Goal: Task Accomplishment & Management: Manage account settings

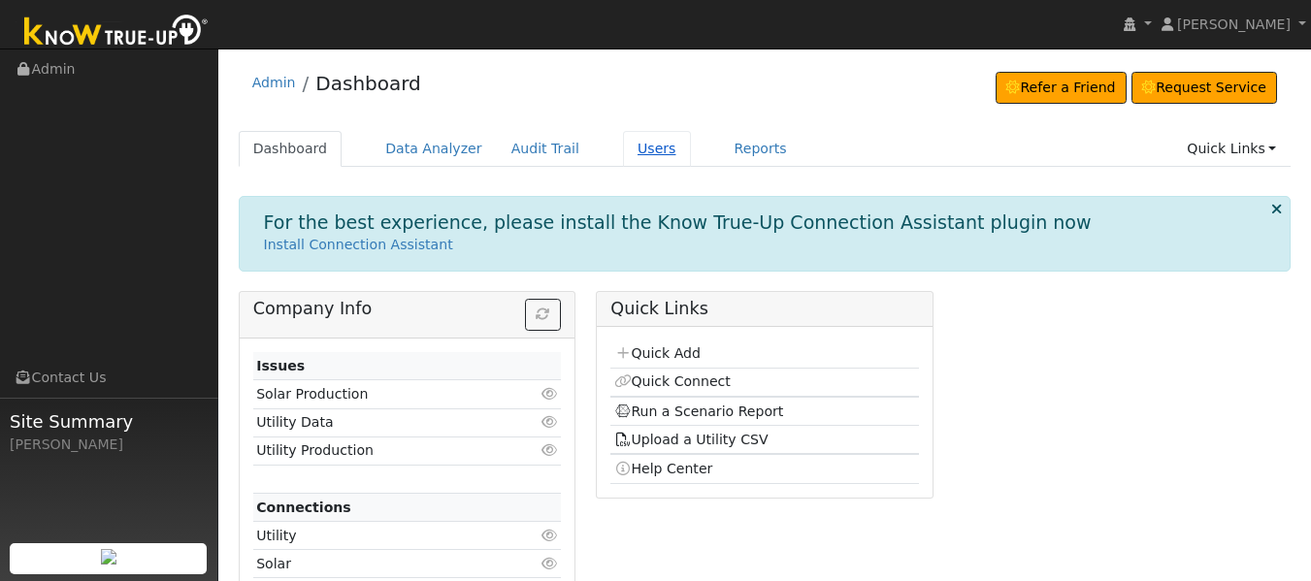
click at [623, 147] on link "Users" at bounding box center [657, 149] width 68 height 36
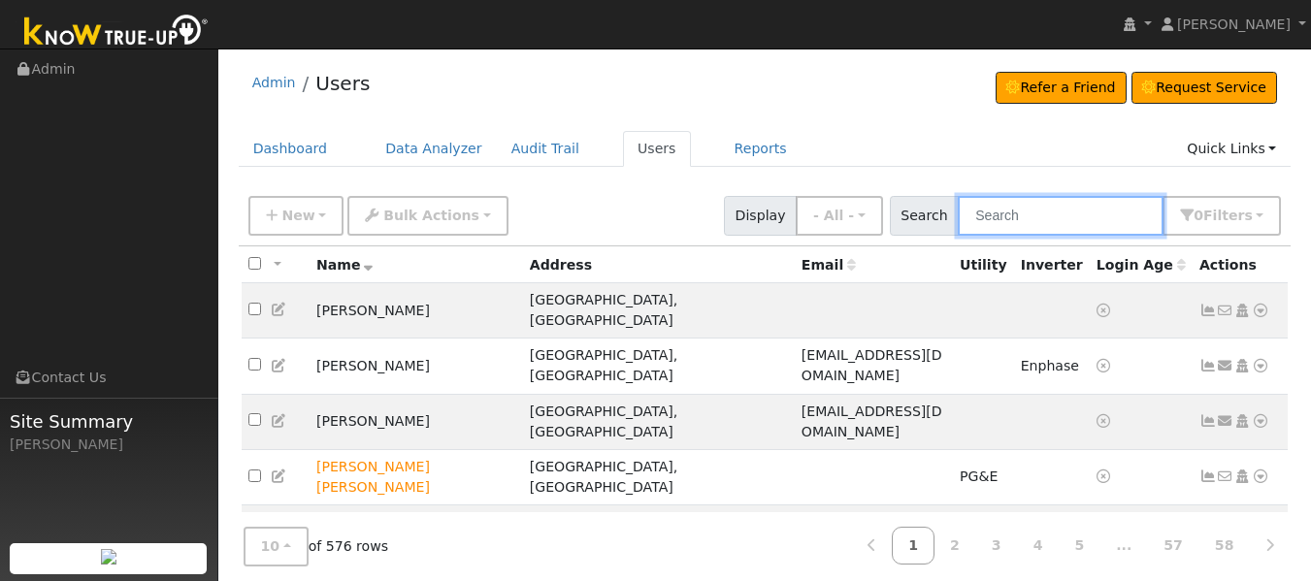
click at [1006, 218] on input "text" at bounding box center [1061, 216] width 206 height 40
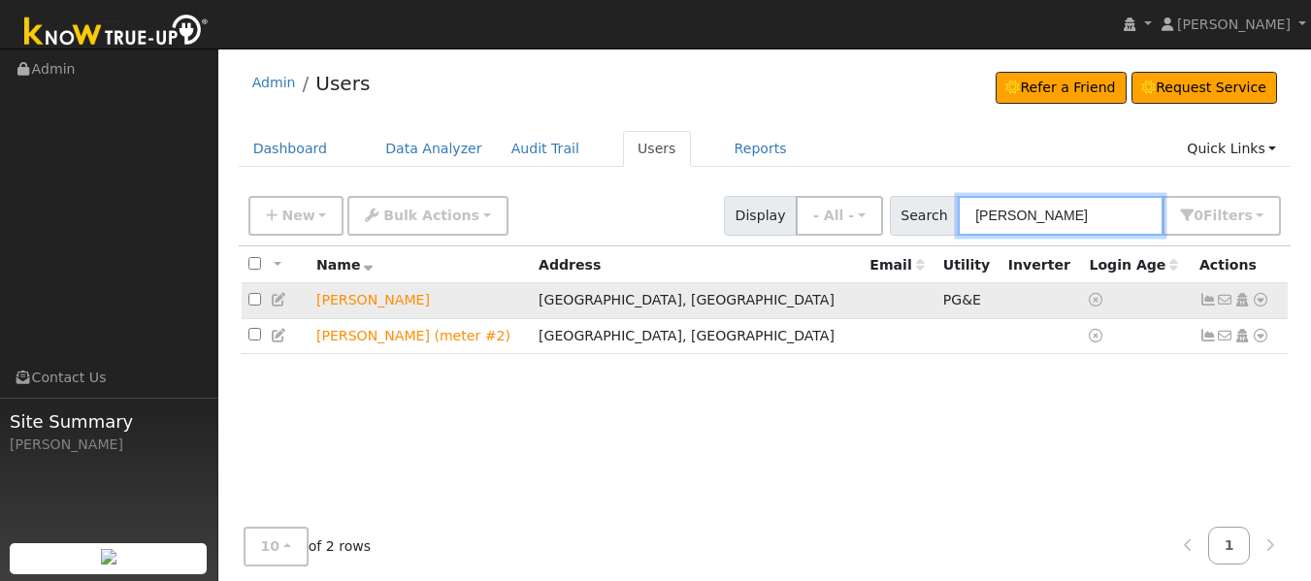
type input "[PERSON_NAME]"
click at [1207, 305] on icon at bounding box center [1207, 300] width 17 height 14
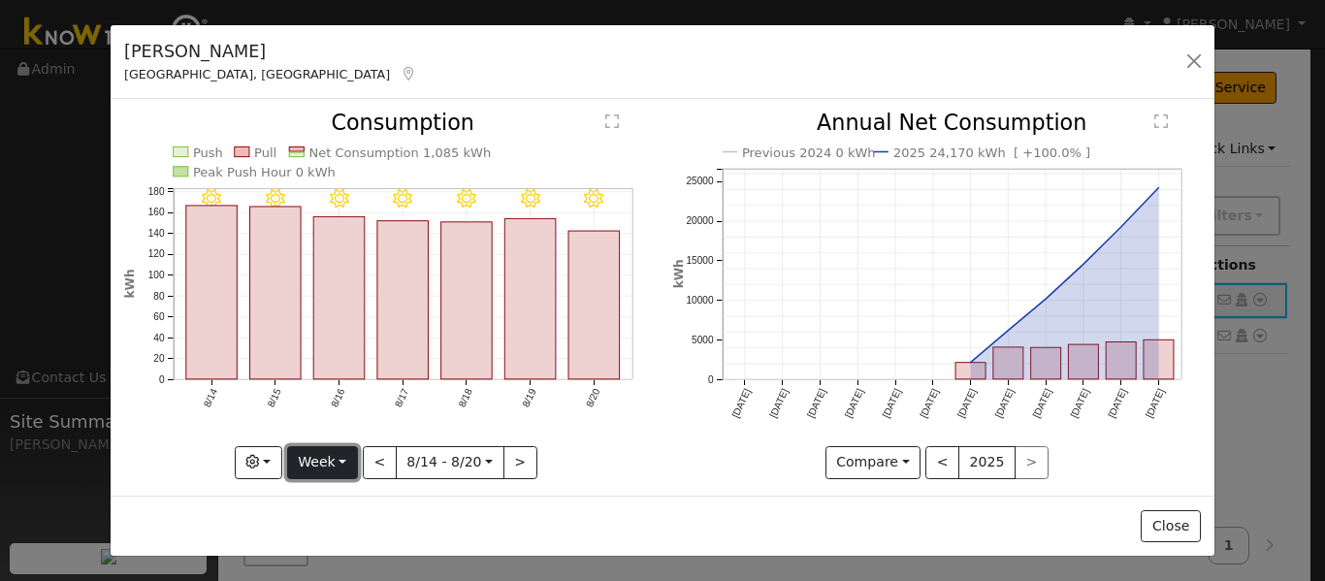
click at [339, 462] on button "Week" at bounding box center [322, 462] width 71 height 33
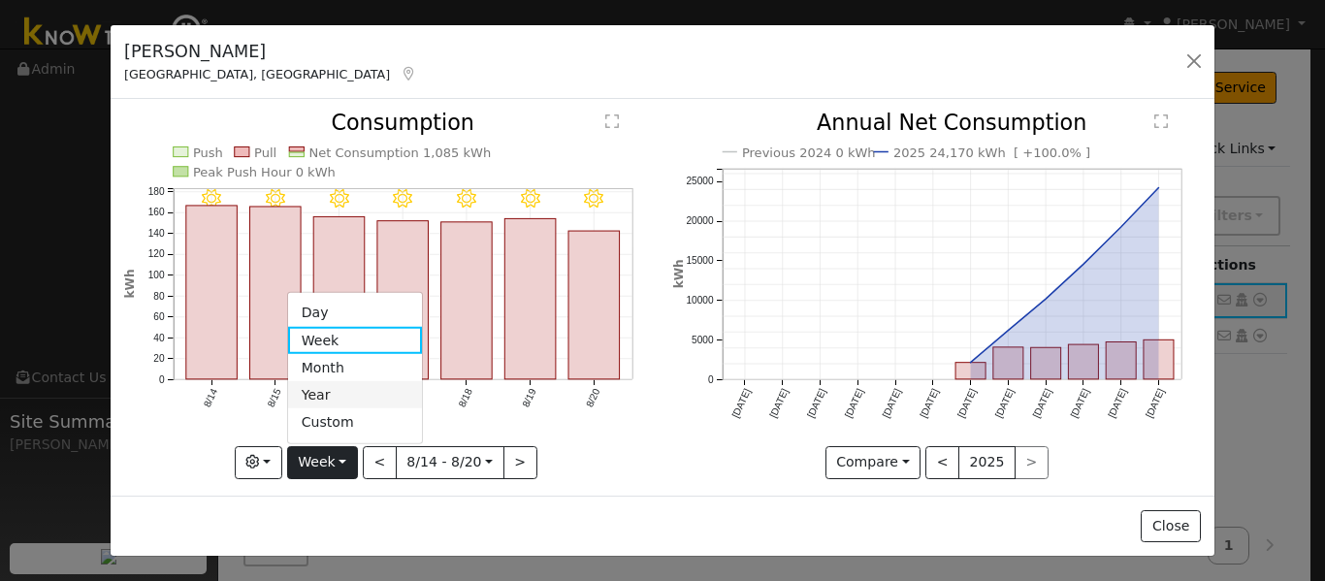
click at [328, 388] on link "Year" at bounding box center [355, 394] width 135 height 27
type input "[DATE]"
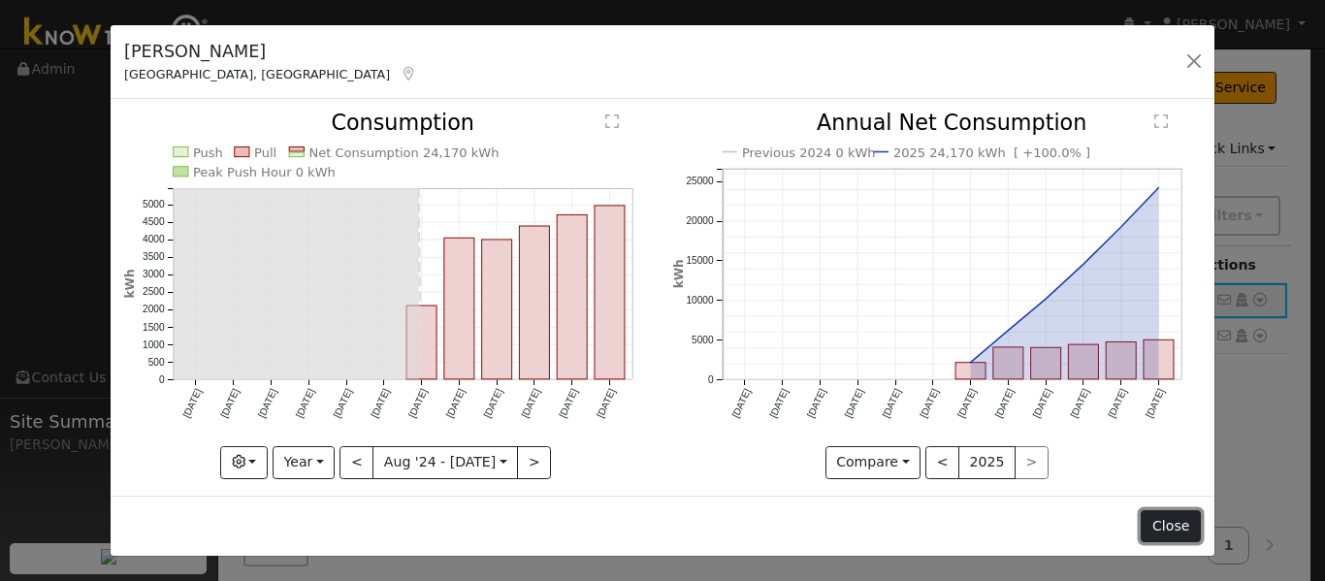
click at [1158, 529] on button "Close" at bounding box center [1170, 526] width 59 height 33
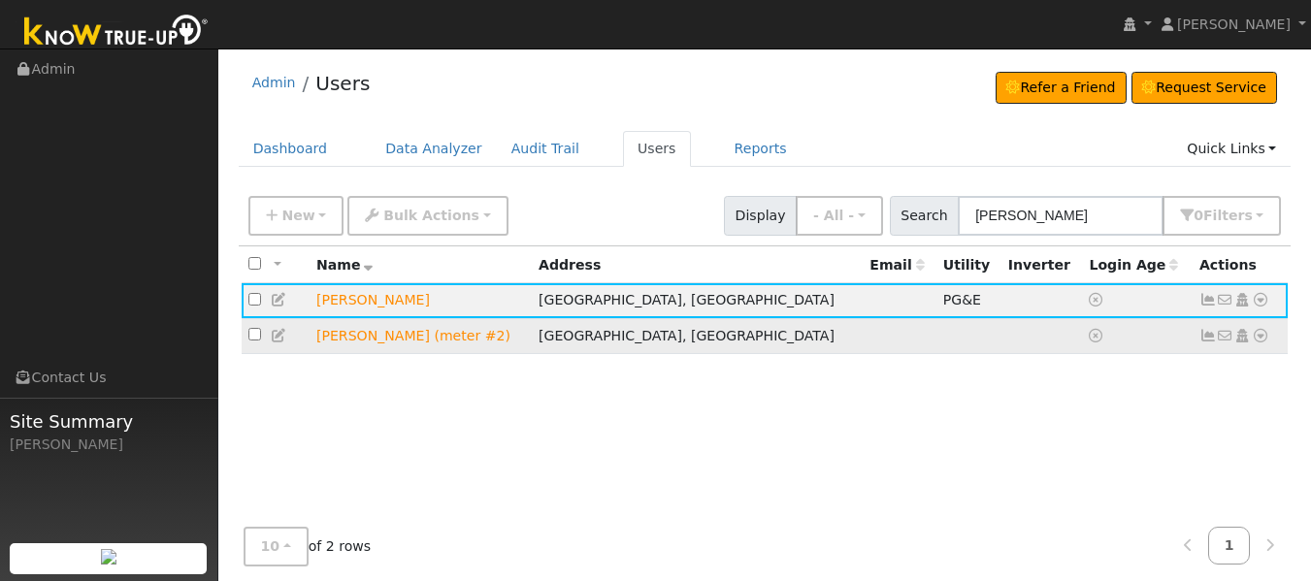
click at [1210, 339] on icon at bounding box center [1207, 336] width 17 height 14
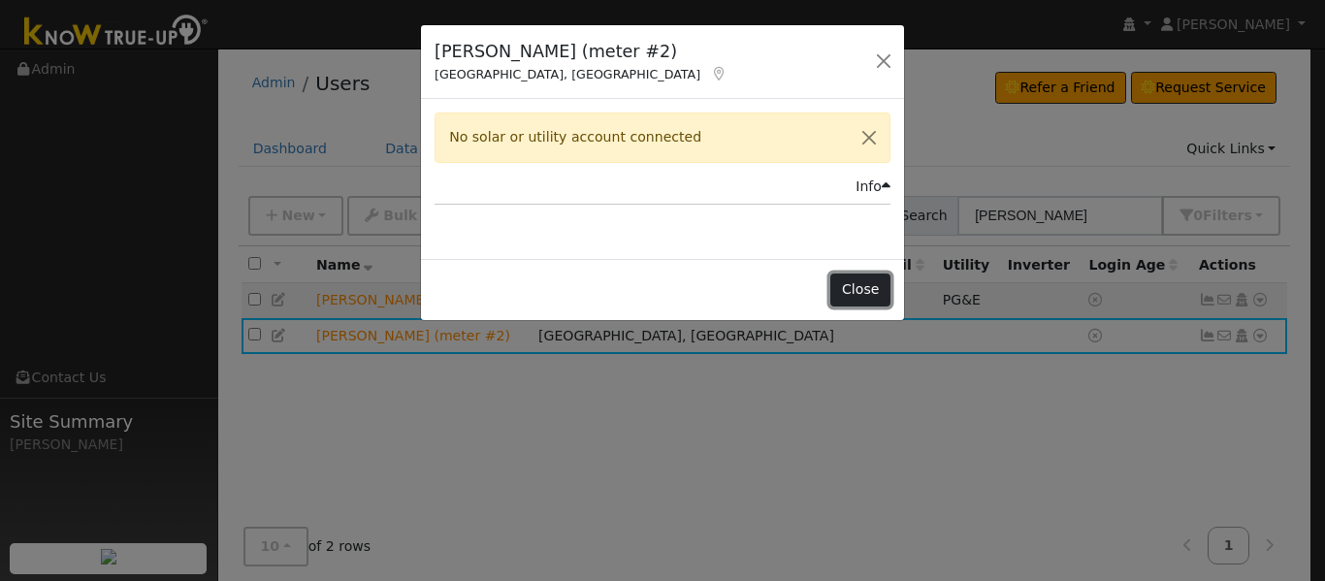
click at [864, 289] on button "Close" at bounding box center [860, 290] width 59 height 33
